Goal: Complete application form

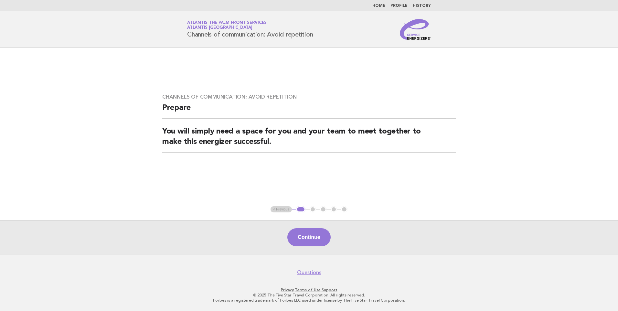
click at [311, 236] on button "Continue" at bounding box center [309, 237] width 43 height 18
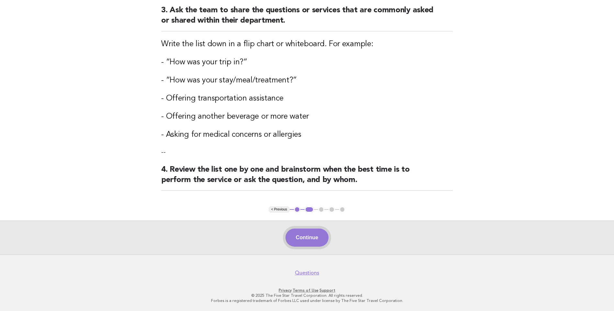
click at [309, 237] on button "Continue" at bounding box center [306, 238] width 43 height 18
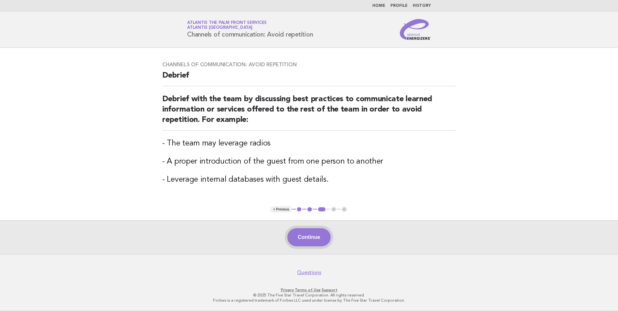
click at [309, 237] on button "Continue" at bounding box center [309, 237] width 43 height 18
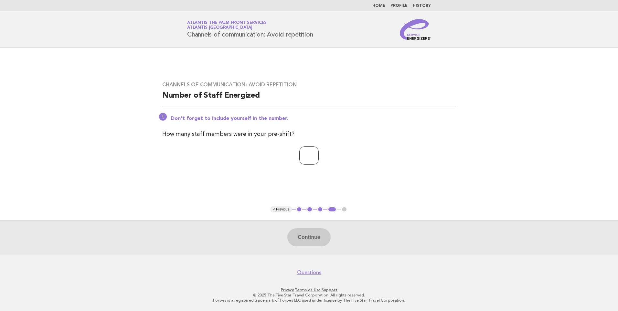
click at [305, 152] on input "number" at bounding box center [308, 156] width 19 height 18
type input "*"
click at [308, 238] on button "Continue" at bounding box center [309, 237] width 43 height 18
